Goal: Information Seeking & Learning: Check status

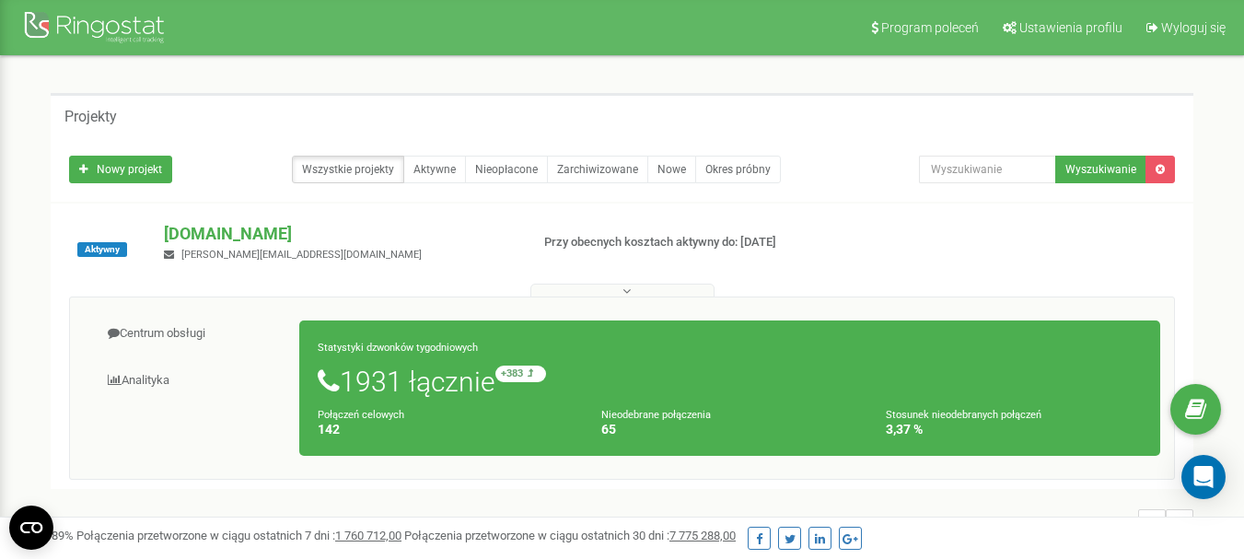
scroll to position [184, 0]
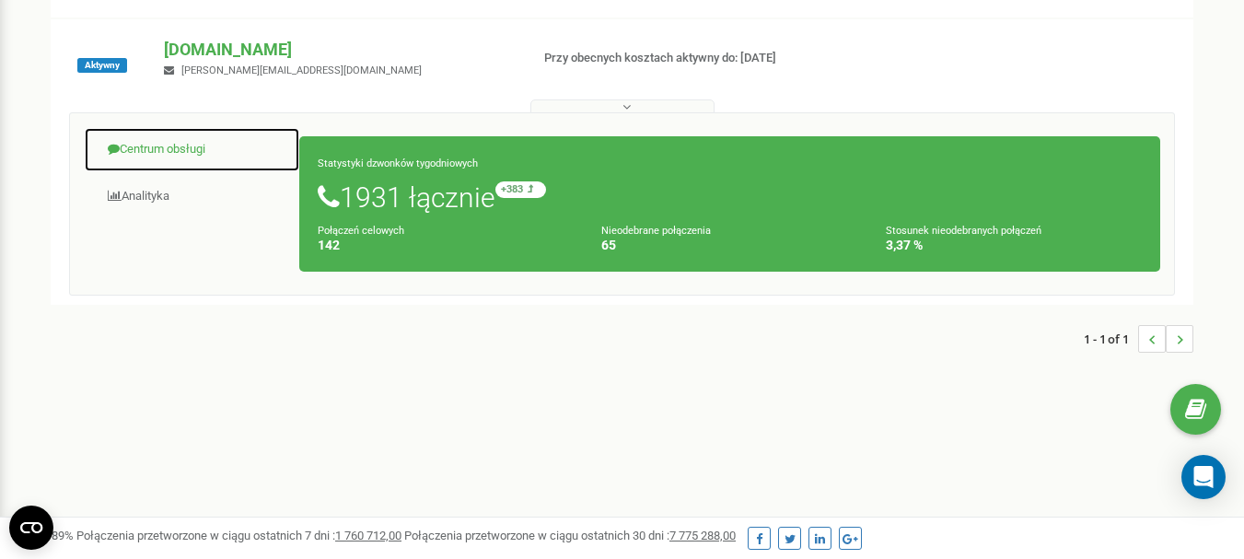
click at [165, 159] on link "Centrum obsługi" at bounding box center [192, 149] width 216 height 45
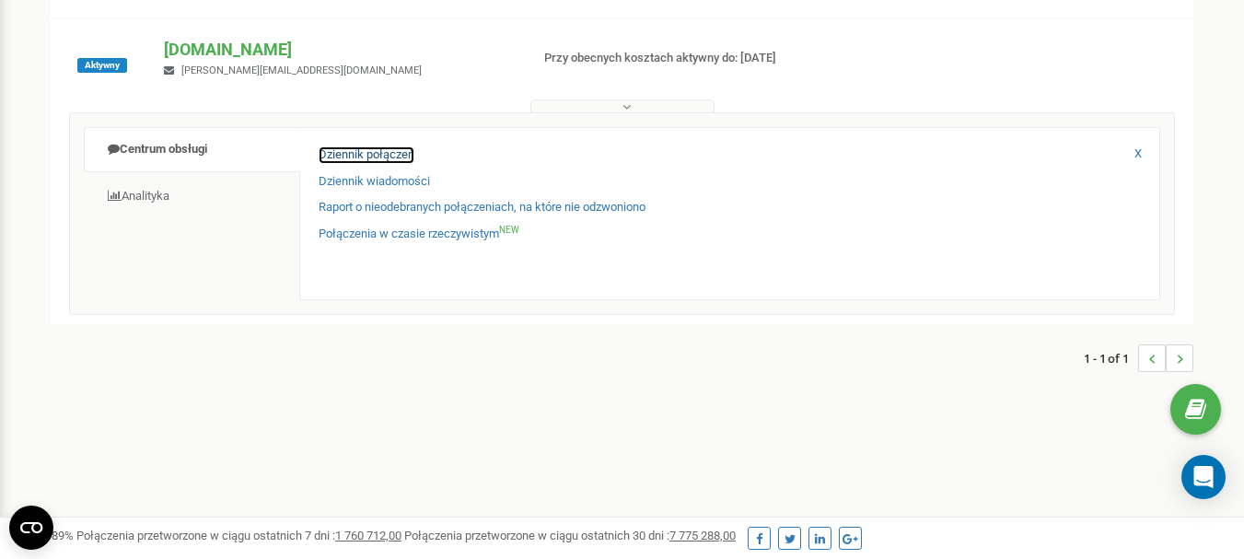
click at [355, 157] on link "Dziennik połączeń" at bounding box center [367, 154] width 96 height 17
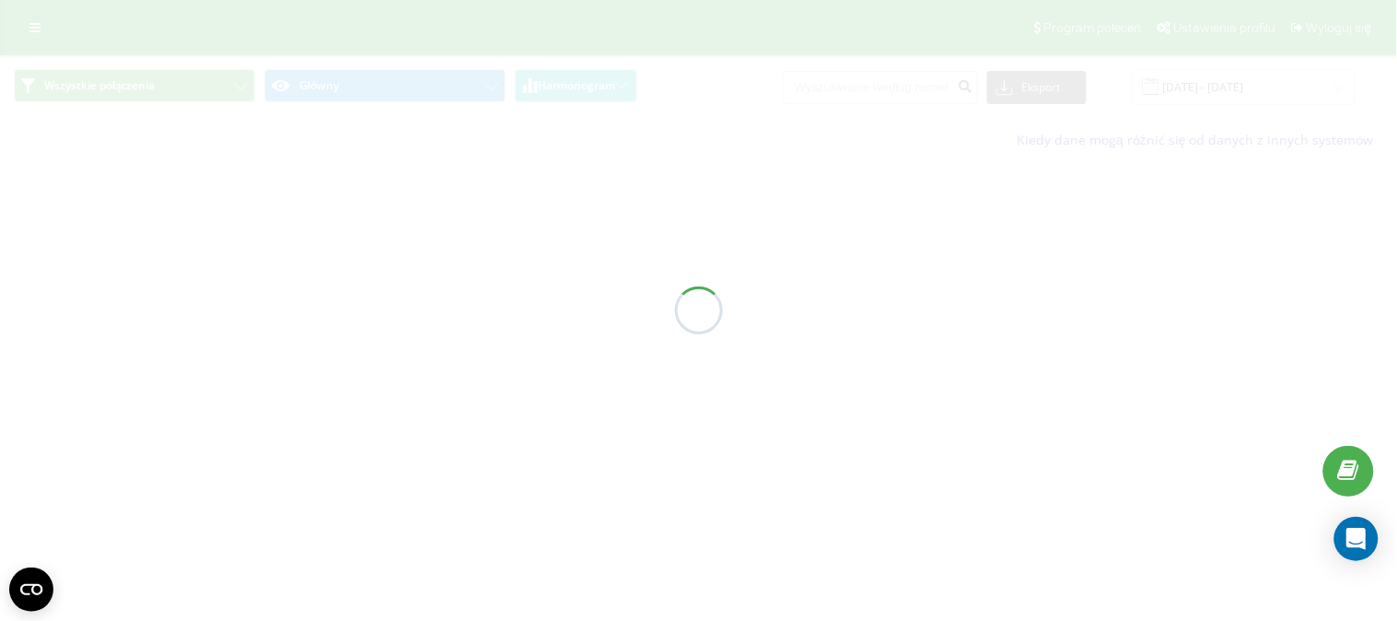
click at [843, 88] on div at bounding box center [698, 310] width 1397 height 621
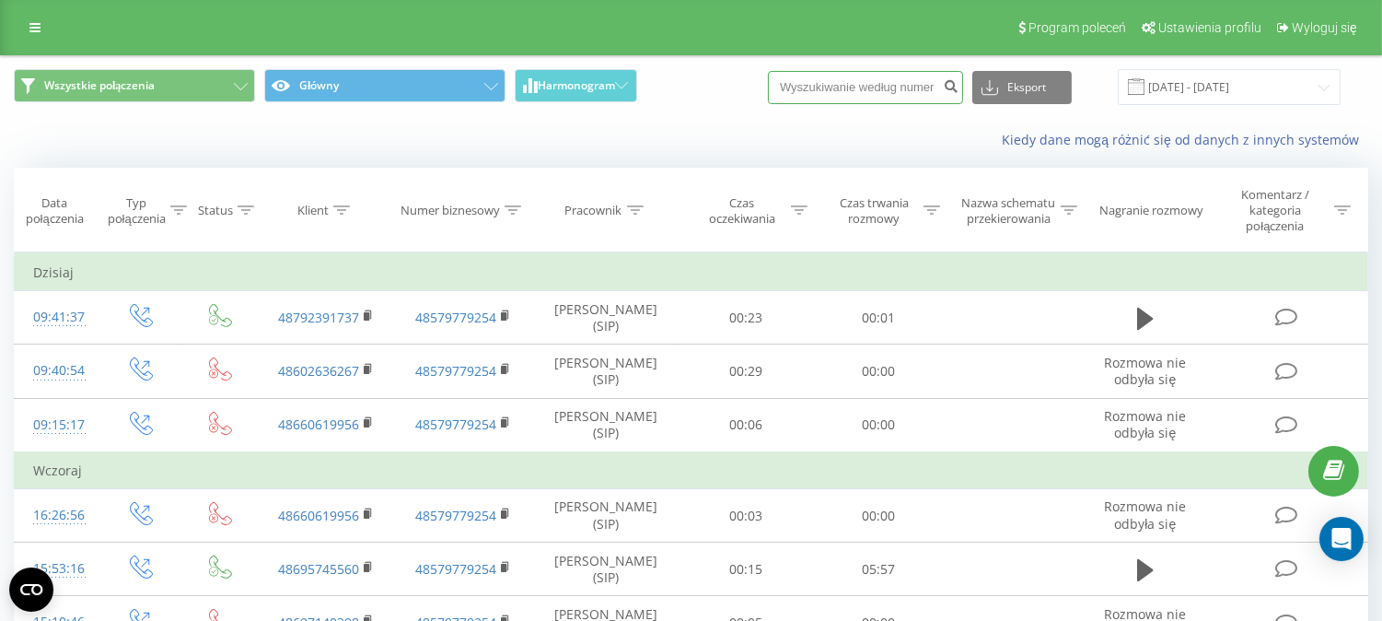
click at [843, 88] on input at bounding box center [865, 87] width 195 height 33
paste input "504633200"
type input "504633200"
click at [959, 83] on icon "submit" at bounding box center [951, 83] width 16 height 11
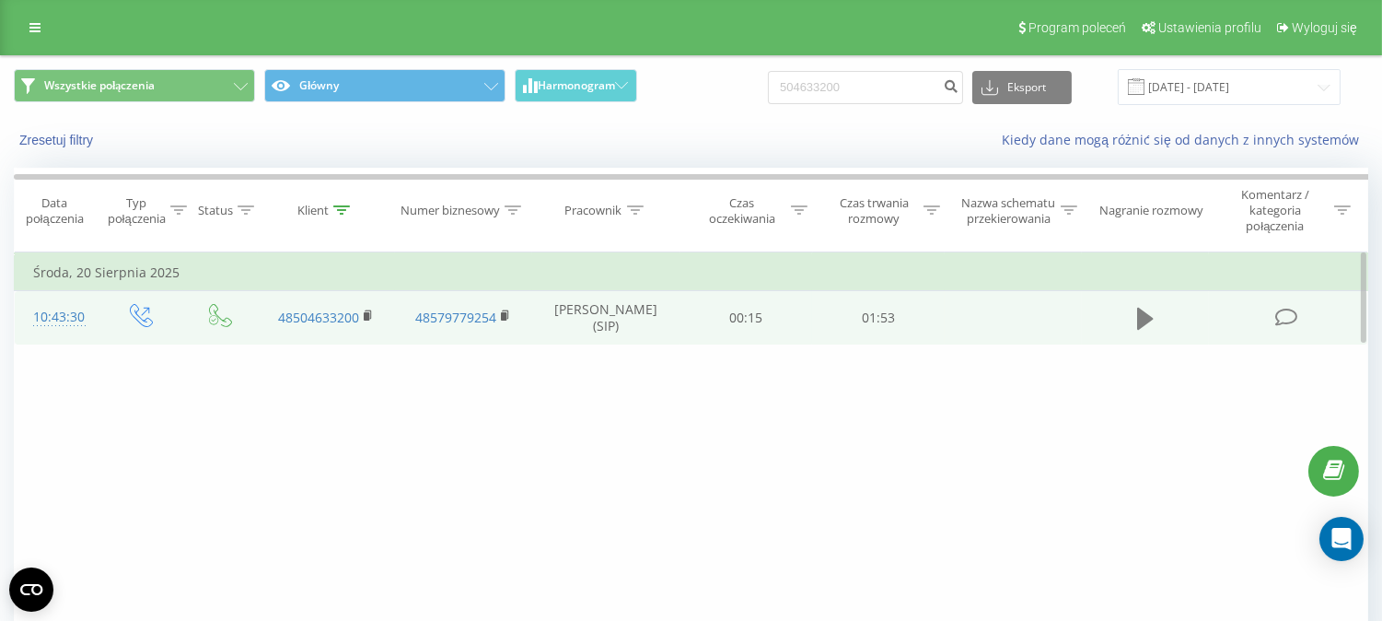
click at [1137, 314] on icon at bounding box center [1145, 319] width 17 height 22
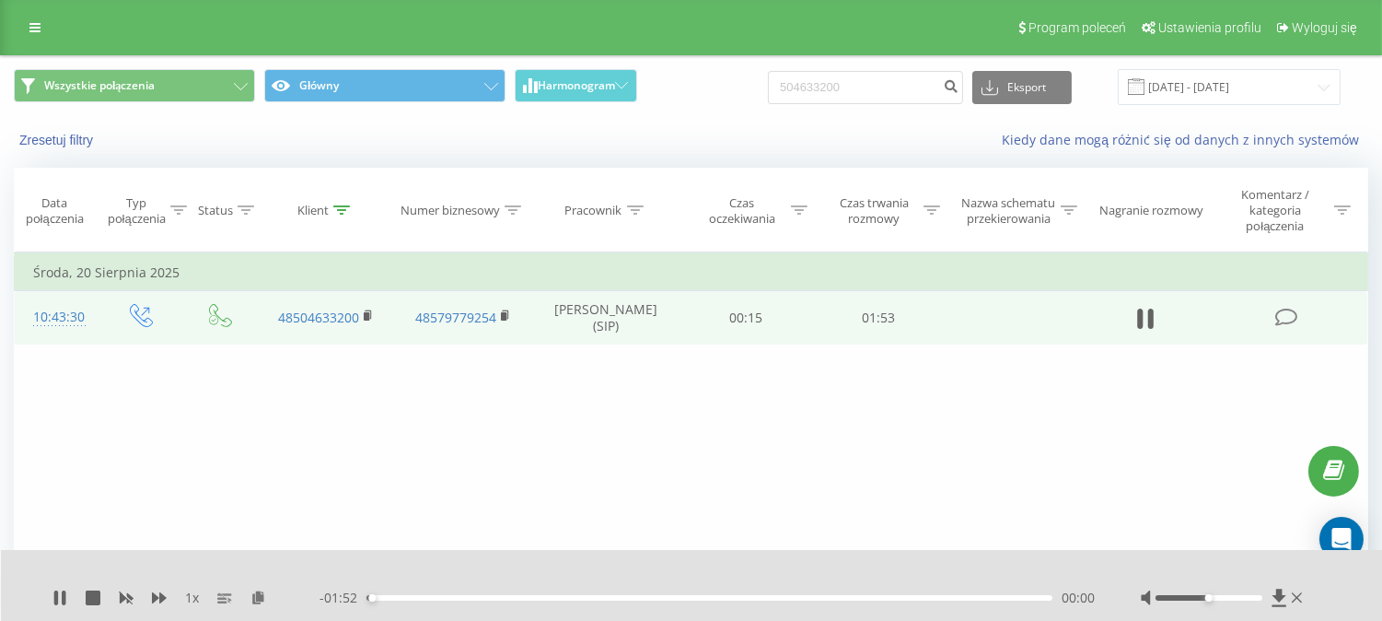
click at [958, 599] on div "00:00" at bounding box center [710, 598] width 686 height 6
